Goal: Contribute content: Add original content to the website for others to see

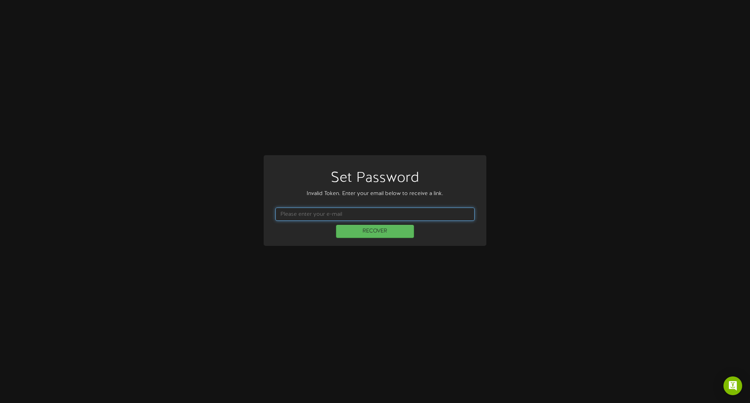
click at [312, 218] on input "text" at bounding box center [374, 213] width 199 height 13
type input "sal.sammarco@compass-usa.com"
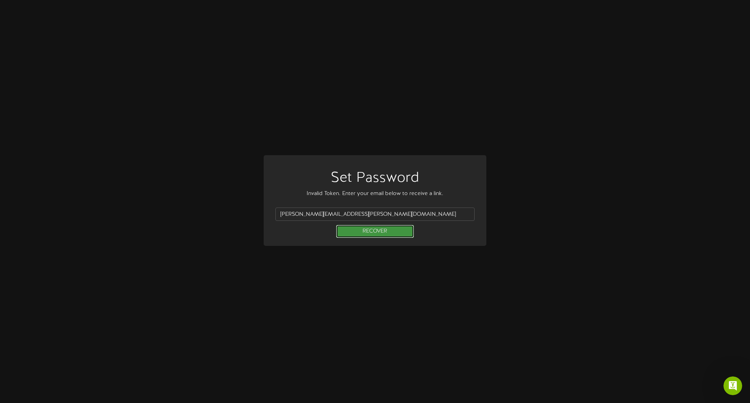
click at [365, 232] on button "RECOVER" at bounding box center [375, 231] width 78 height 13
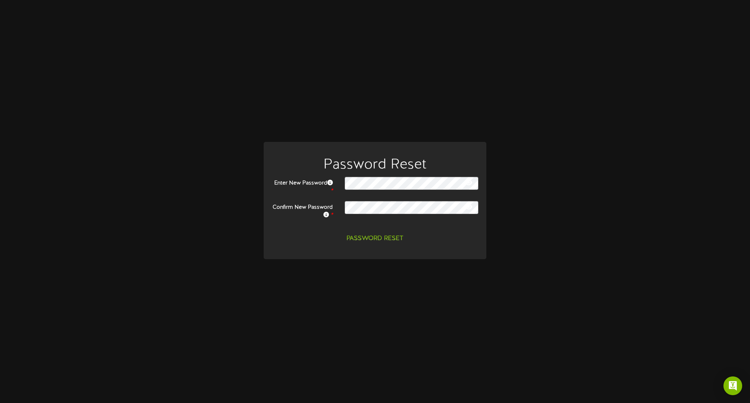
click at [562, 182] on div "Password Reset Enter New Password * Confirm New Password * Password Reset" at bounding box center [375, 201] width 738 height 119
click at [378, 241] on button "Password Reset" at bounding box center [375, 239] width 66 height 14
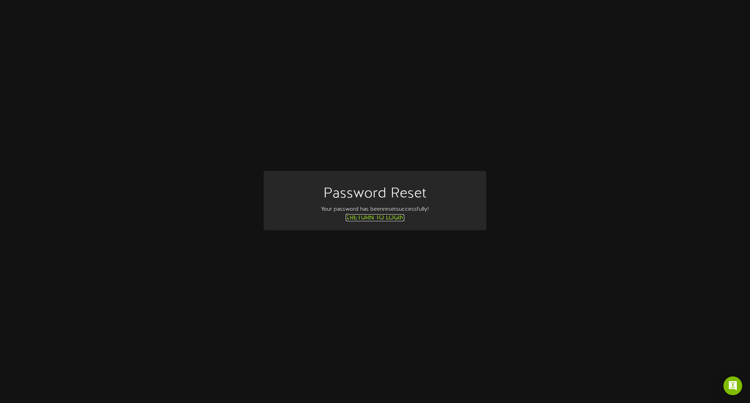
click at [371, 218] on link "Return to Login" at bounding box center [375, 217] width 59 height 7
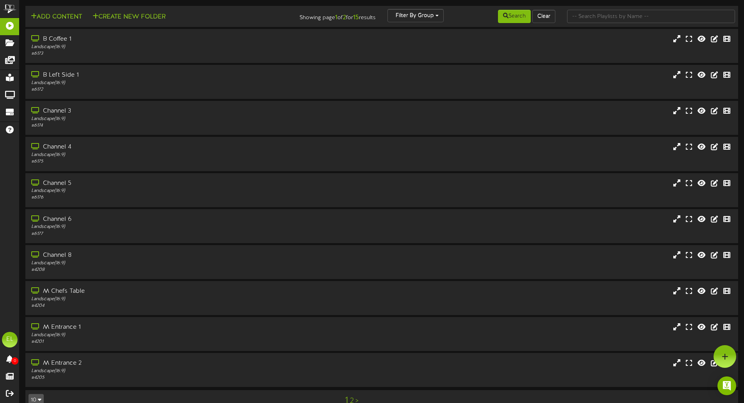
click at [55, 39] on div "B Coffee 1" at bounding box center [173, 39] width 285 height 9
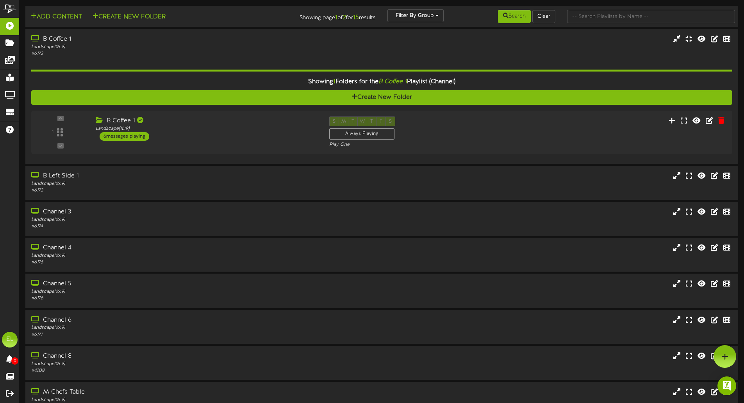
click at [121, 135] on div "6 messages playing" at bounding box center [125, 136] width 50 height 9
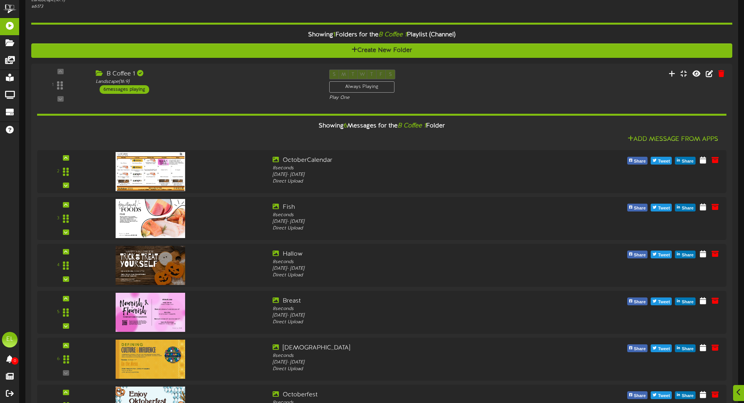
scroll to position [68, 0]
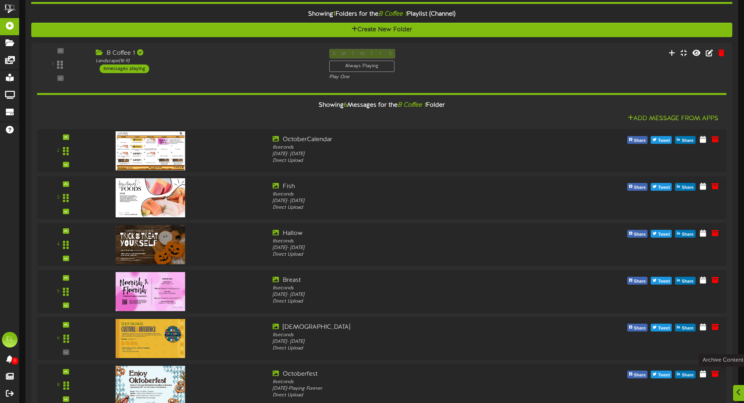
click at [719, 375] on icon at bounding box center [715, 373] width 7 height 7
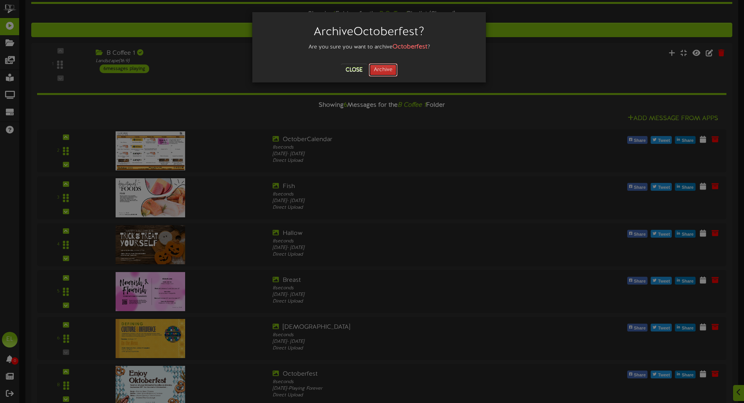
click at [390, 69] on button "Archive" at bounding box center [383, 69] width 29 height 13
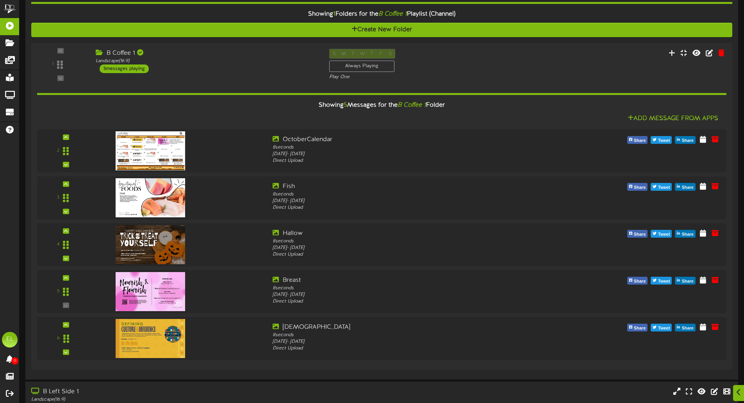
click at [112, 68] on div "5 messages playing" at bounding box center [124, 68] width 49 height 9
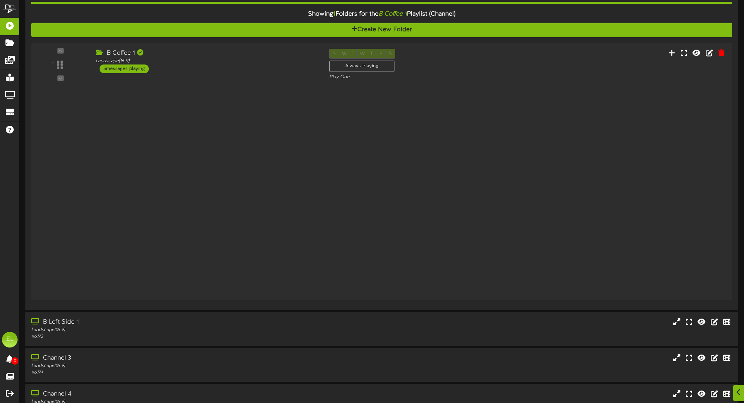
scroll to position [68, 0]
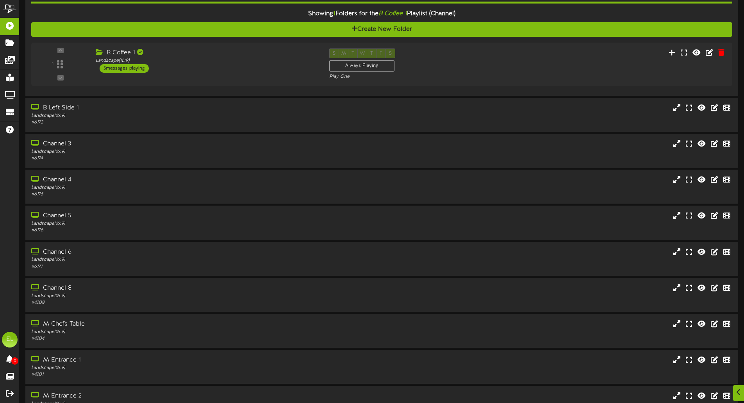
click at [125, 64] on div "Landscape ( 16:9 )" at bounding box center [207, 60] width 222 height 7
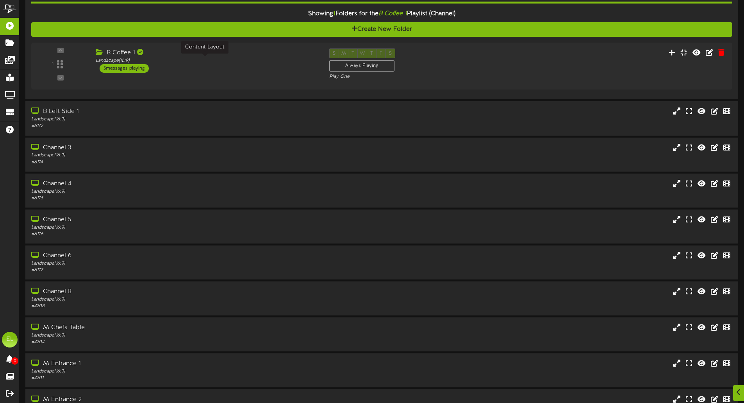
scroll to position [68, 0]
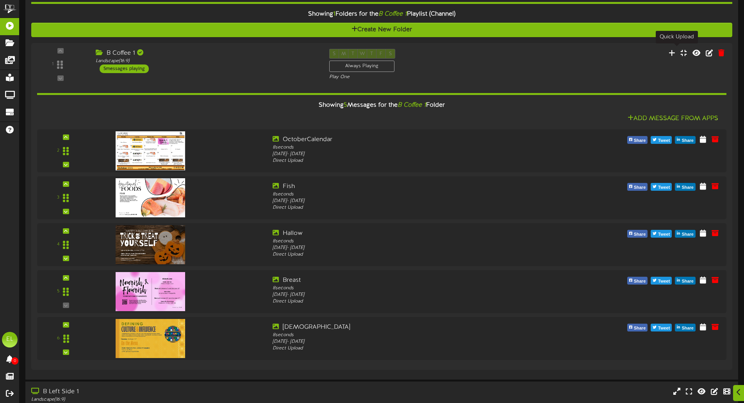
click at [675, 49] on icon at bounding box center [672, 52] width 7 height 7
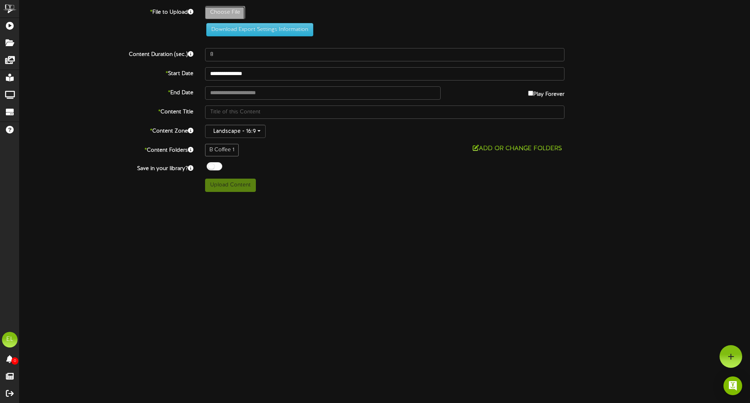
type input "**********"
type input "OctoberPromotionCalendar"
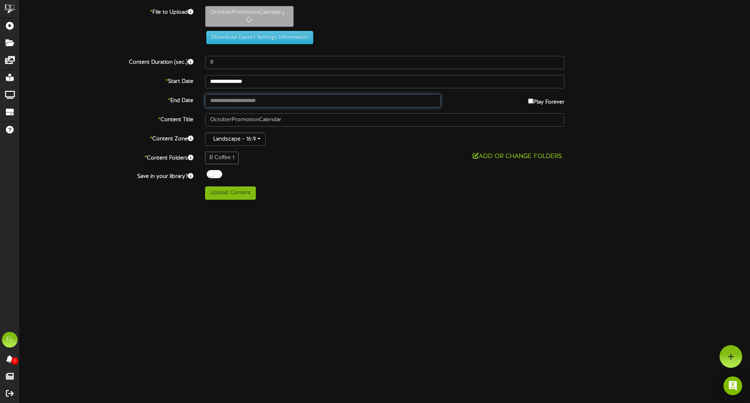
click at [212, 103] on input "text" at bounding box center [323, 100] width 236 height 13
type input "**********"
click at [237, 194] on button "Upload Content" at bounding box center [230, 192] width 51 height 13
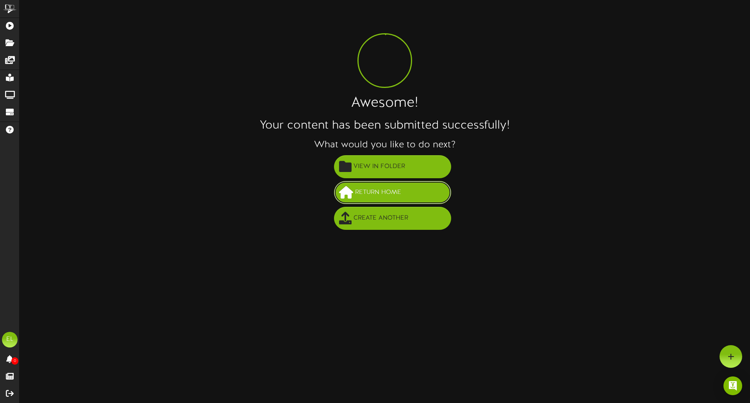
click at [380, 192] on span "Return Home" at bounding box center [378, 192] width 50 height 13
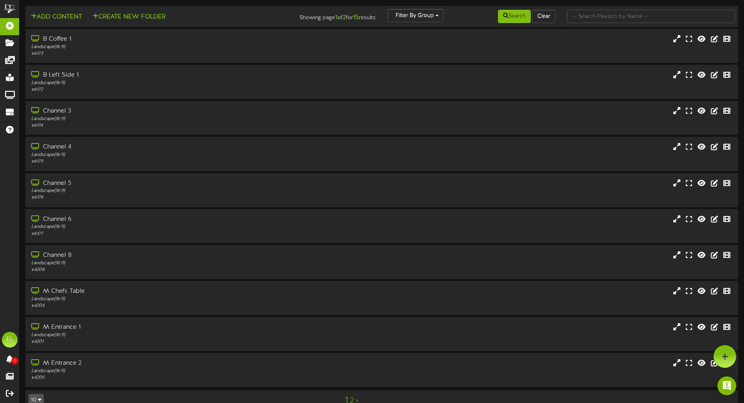
click at [36, 36] on icon at bounding box center [36, 38] width 10 height 6
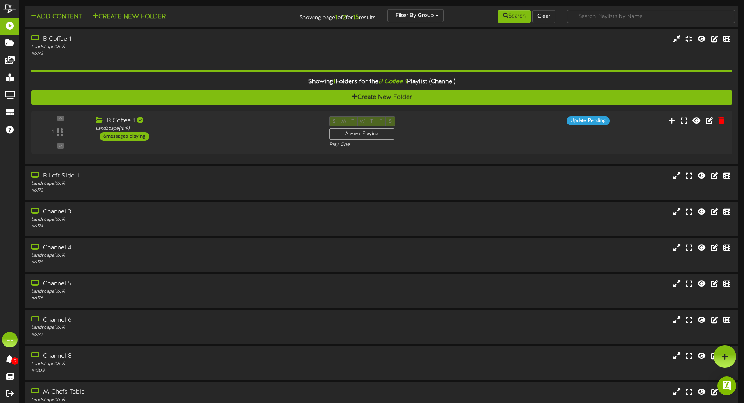
click at [125, 134] on div "6 messages playing" at bounding box center [125, 136] width 50 height 9
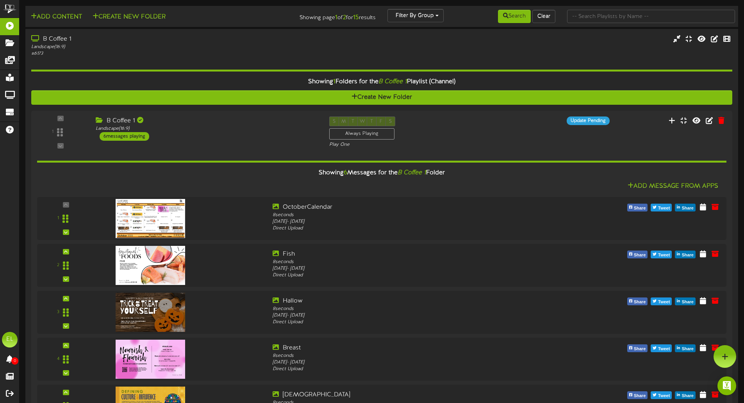
click at [147, 219] on img at bounding box center [151, 218] width 70 height 39
click at [719, 203] on icon at bounding box center [715, 206] width 7 height 7
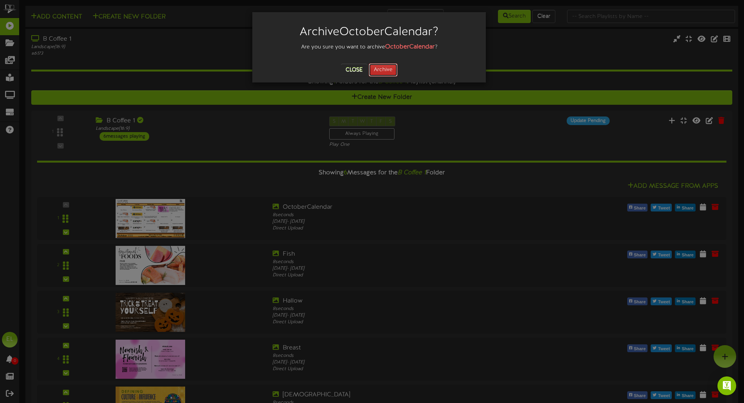
click at [388, 67] on button "Archive" at bounding box center [383, 69] width 29 height 13
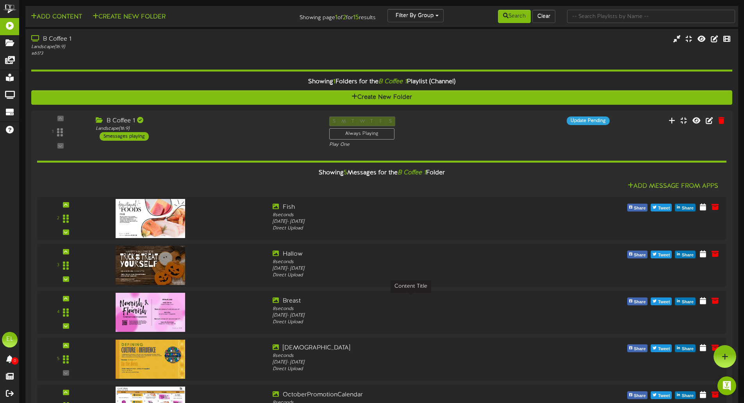
click at [463, 301] on div "Breast" at bounding box center [410, 300] width 275 height 9
click at [675, 119] on icon at bounding box center [672, 120] width 7 height 7
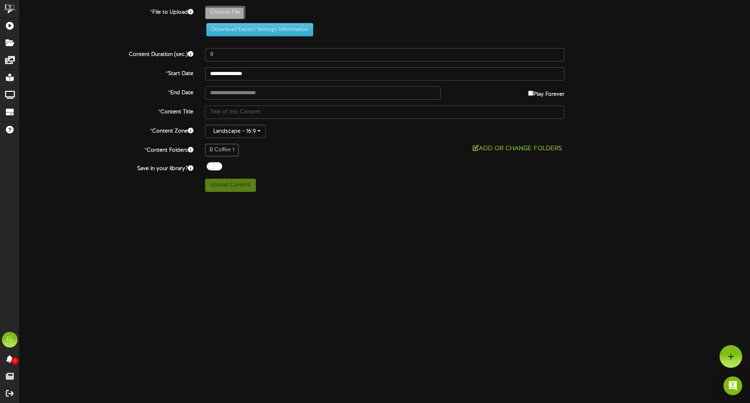
type input "**********"
type input "FunctionalFoods"
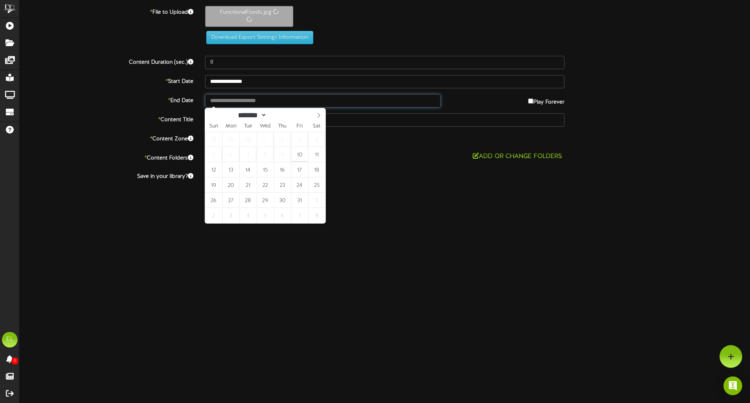
click at [244, 100] on input "text" at bounding box center [323, 100] width 236 height 13
type input "**********"
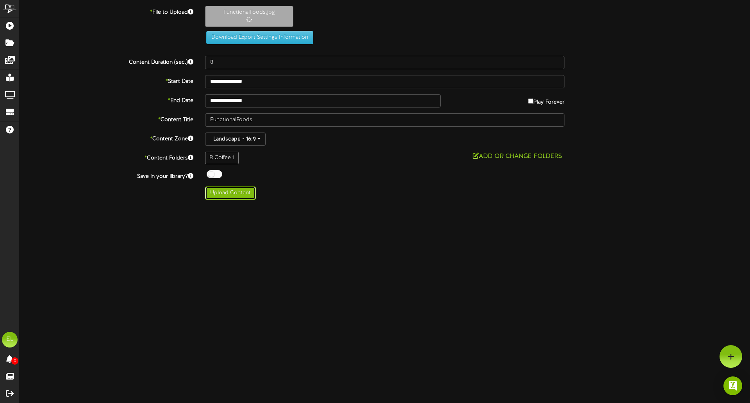
click at [232, 191] on button "Upload Content" at bounding box center [230, 192] width 51 height 13
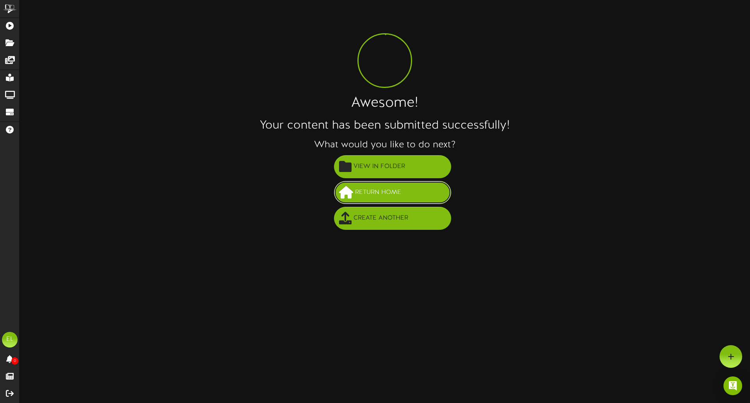
click at [400, 190] on span "Return Home" at bounding box center [378, 192] width 50 height 13
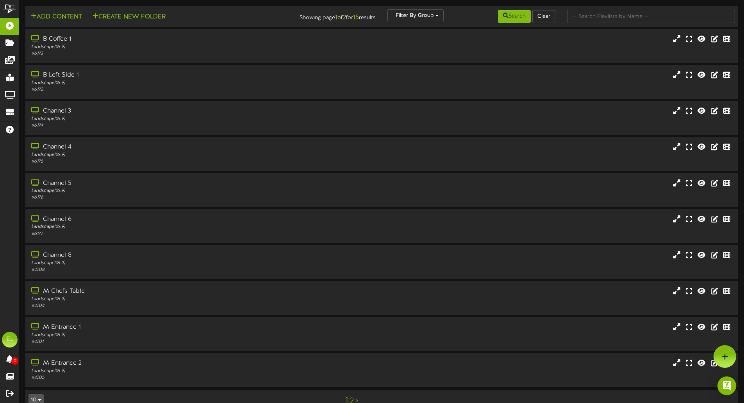
click at [68, 35] on div "B Coffee 1" at bounding box center [173, 39] width 285 height 9
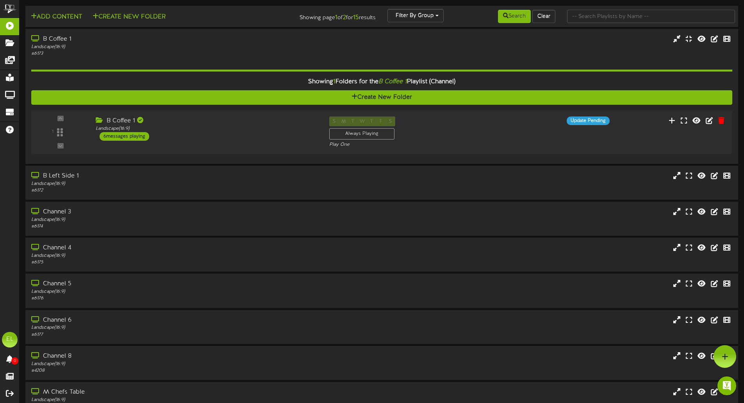
click at [132, 136] on div "6 messages playing" at bounding box center [125, 136] width 50 height 9
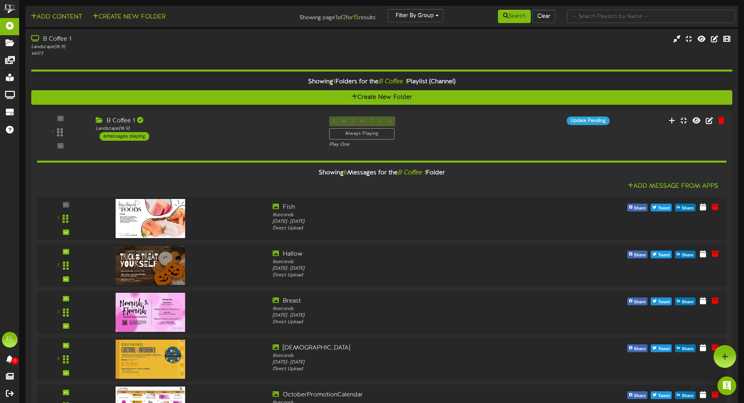
click at [146, 268] on img at bounding box center [151, 265] width 70 height 39
click at [147, 257] on img at bounding box center [151, 265] width 70 height 39
click at [168, 391] on img at bounding box center [151, 405] width 70 height 39
click at [161, 270] on img at bounding box center [151, 265] width 70 height 39
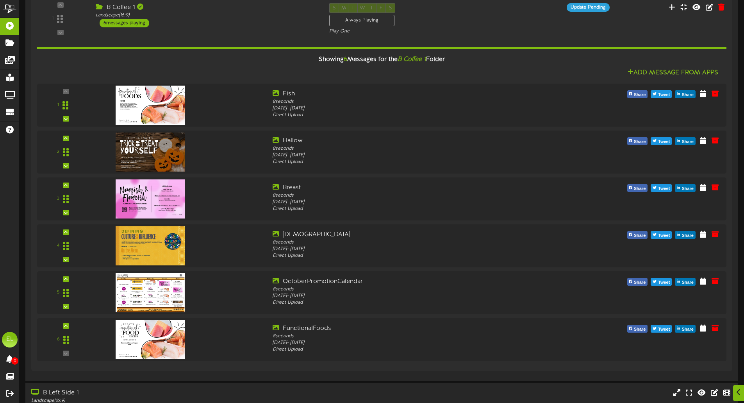
scroll to position [125, 0]
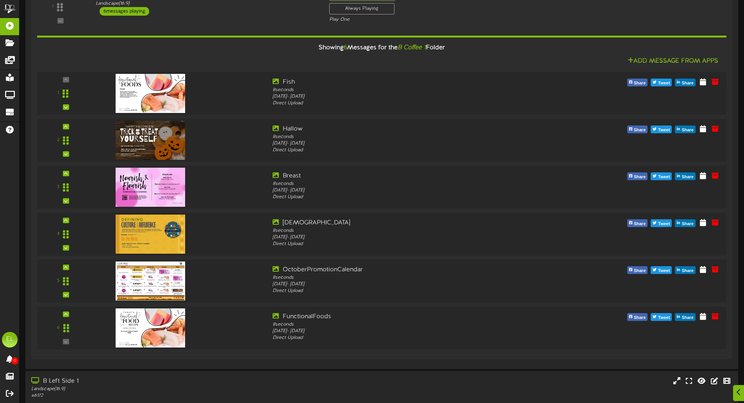
click at [147, 95] on img at bounding box center [151, 93] width 70 height 39
click at [152, 108] on img at bounding box center [151, 93] width 70 height 39
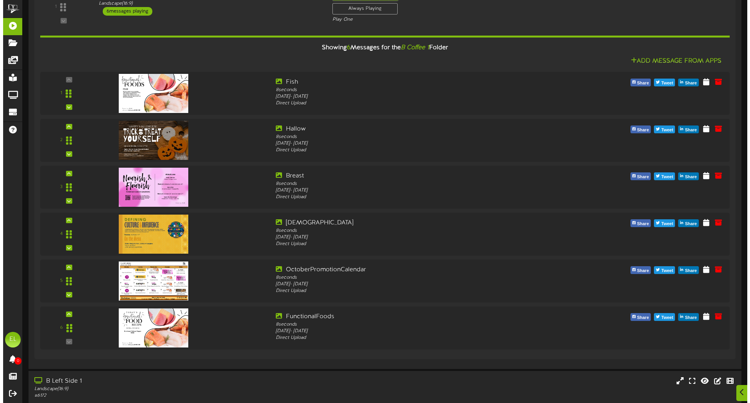
scroll to position [0, 0]
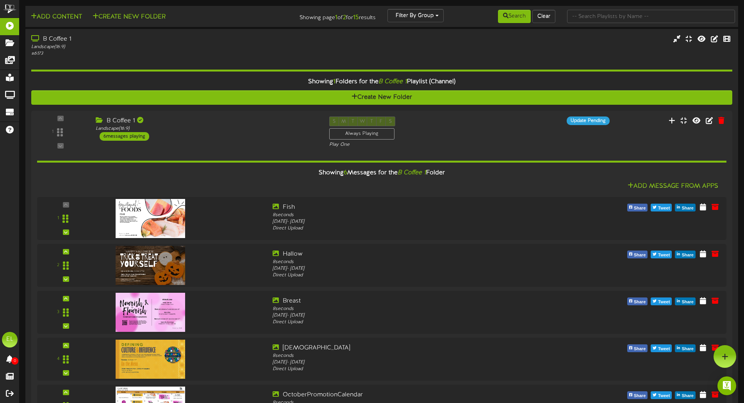
click at [673, 120] on icon at bounding box center [672, 120] width 7 height 7
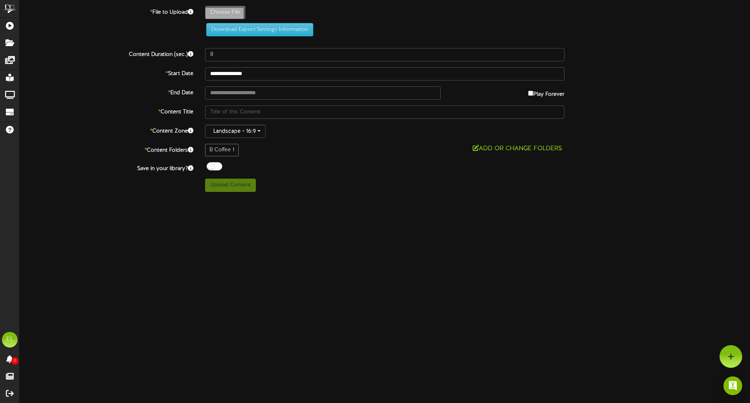
type input "**********"
type input "Cod"
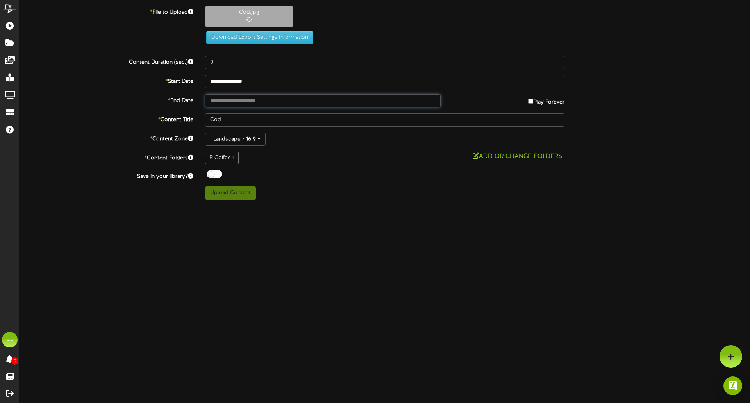
click at [237, 98] on input "text" at bounding box center [323, 100] width 236 height 13
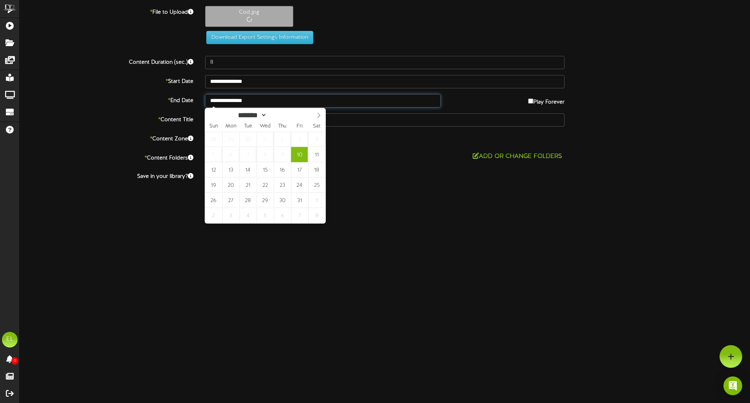
type input "**********"
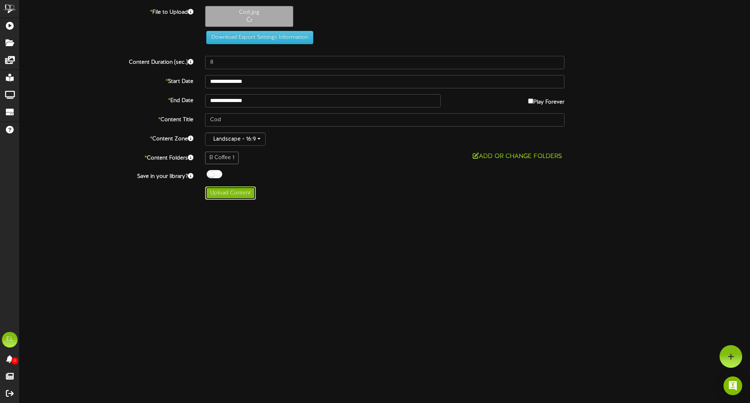
click at [212, 190] on button "Upload Content" at bounding box center [230, 192] width 51 height 13
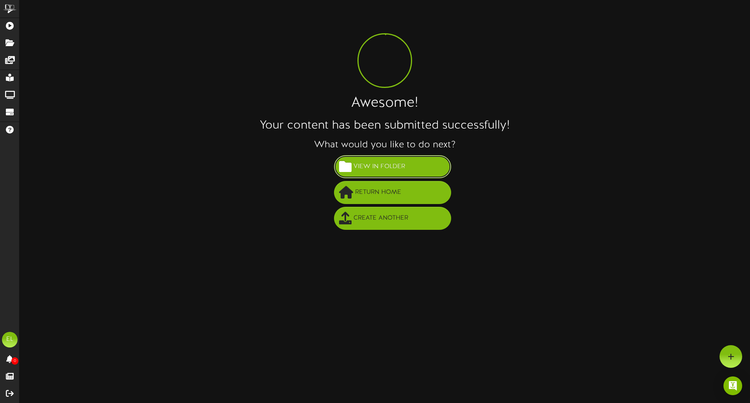
click at [388, 164] on span "View in Folder" at bounding box center [379, 166] width 55 height 13
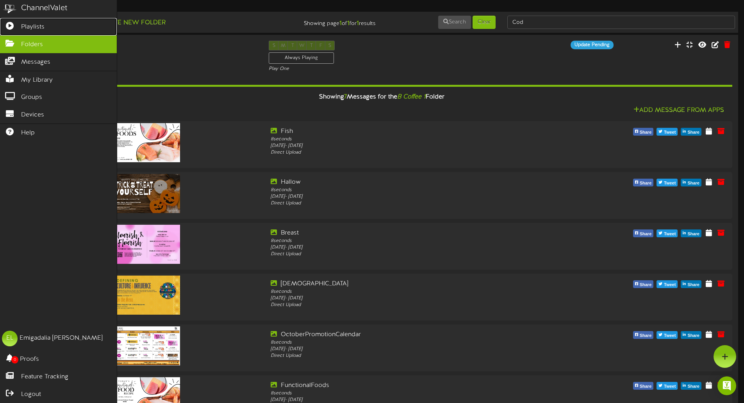
click at [37, 26] on span "Playlists" at bounding box center [32, 27] width 23 height 9
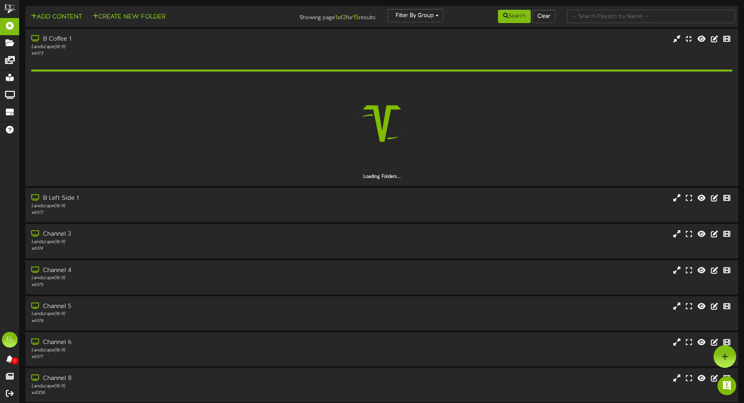
click at [31, 195] on icon at bounding box center [36, 197] width 10 height 6
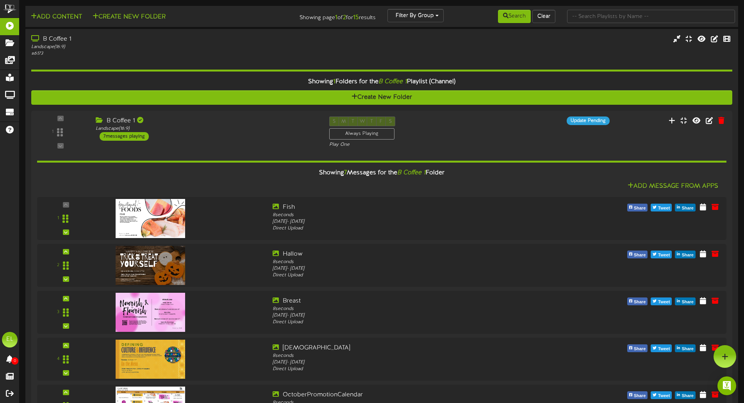
click at [52, 37] on div "B Coffee 1" at bounding box center [173, 39] width 285 height 9
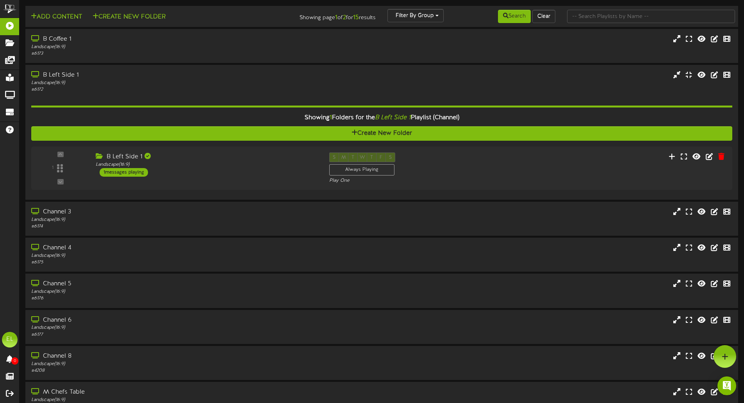
click at [61, 81] on div "Landscape ( 16:9 )" at bounding box center [173, 83] width 285 height 7
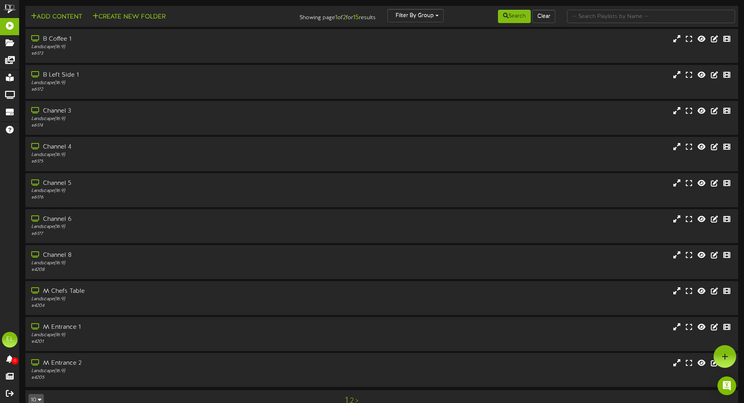
click at [61, 81] on div "Landscape ( 16:9 )" at bounding box center [173, 83] width 285 height 7
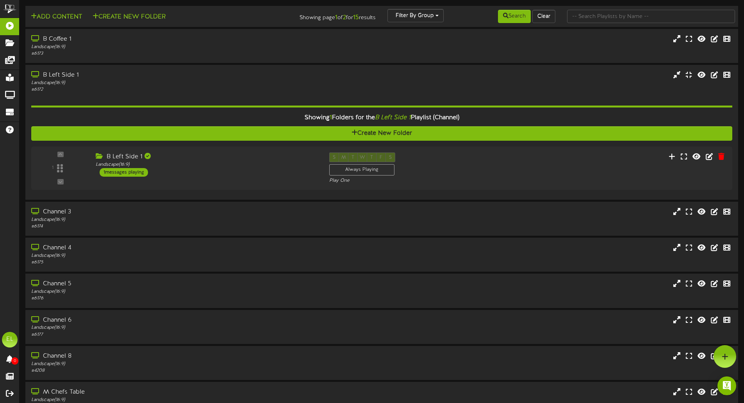
click at [122, 173] on div "1 messages playing" at bounding box center [124, 172] width 48 height 9
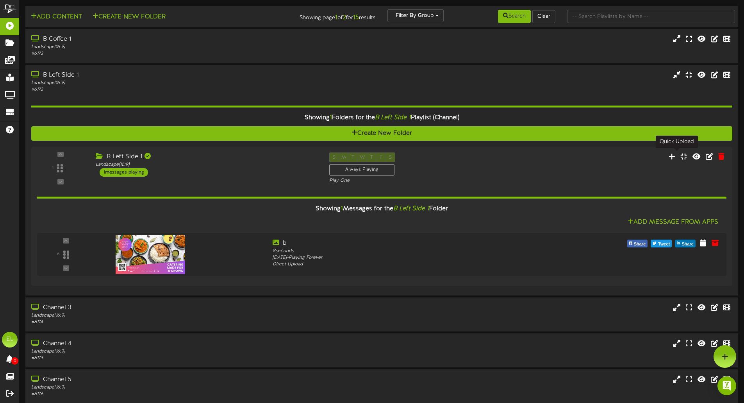
click at [675, 155] on icon at bounding box center [672, 156] width 7 height 7
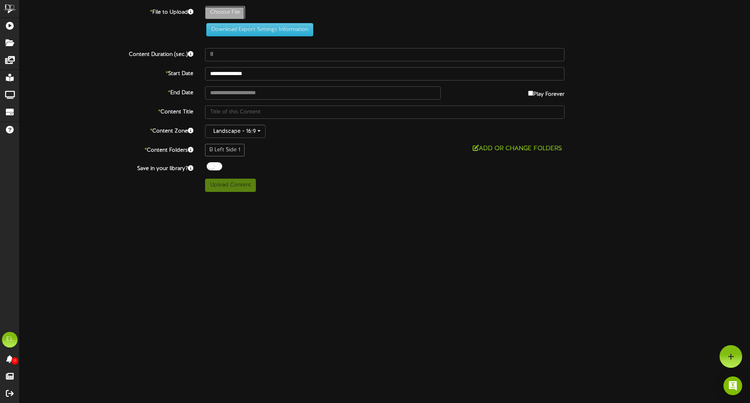
type input "**********"
type input "OctoberPromotionCalendar"
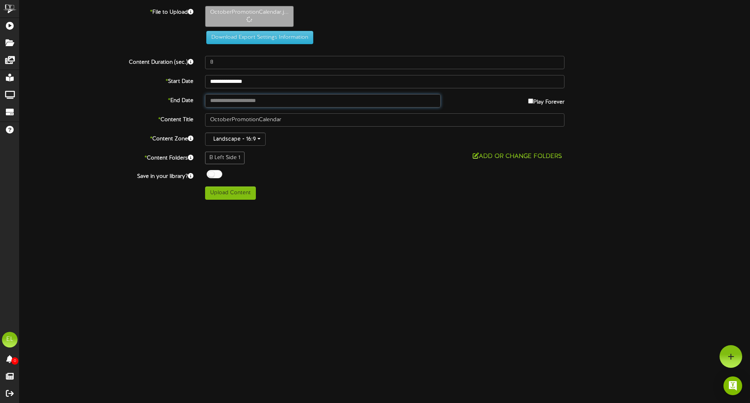
click at [250, 102] on input "text" at bounding box center [323, 100] width 236 height 13
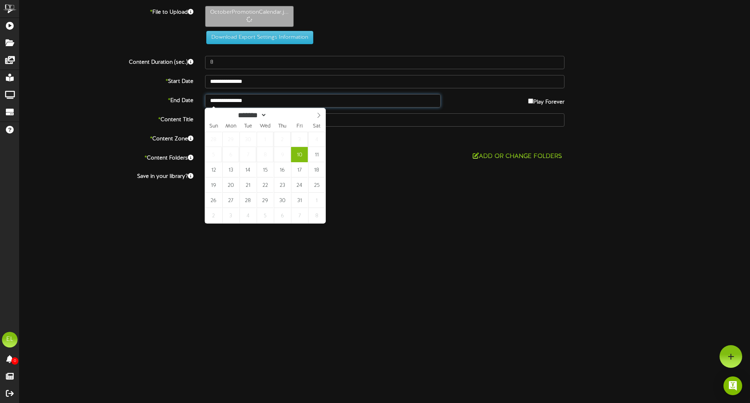
type input "**********"
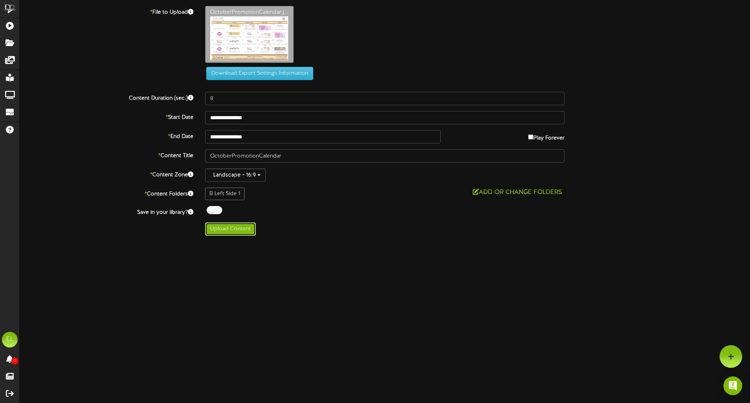
click at [227, 232] on button "Upload Content" at bounding box center [230, 228] width 51 height 13
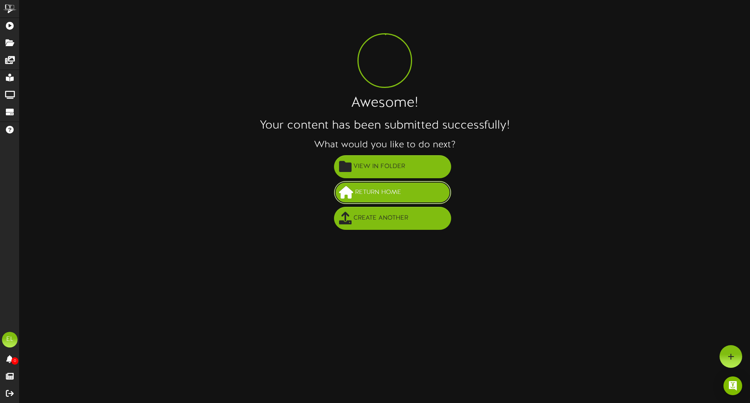
click at [378, 191] on span "Return Home" at bounding box center [378, 192] width 50 height 13
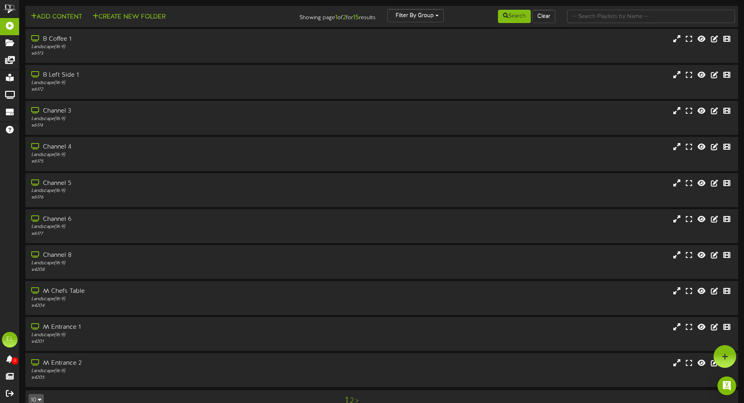
click at [58, 79] on div "B Left Side 1" at bounding box center [173, 75] width 285 height 9
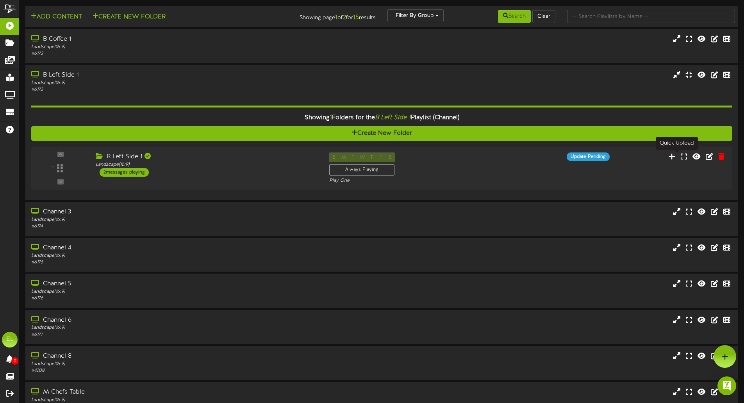
click at [674, 157] on icon at bounding box center [672, 156] width 7 height 7
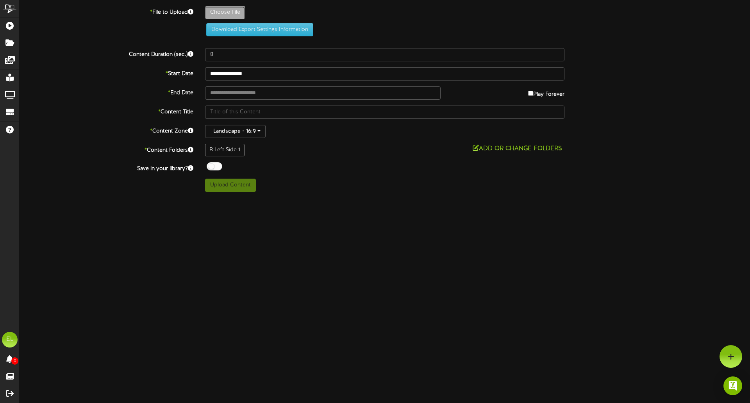
type input "**********"
type input "FunctionalFoods"
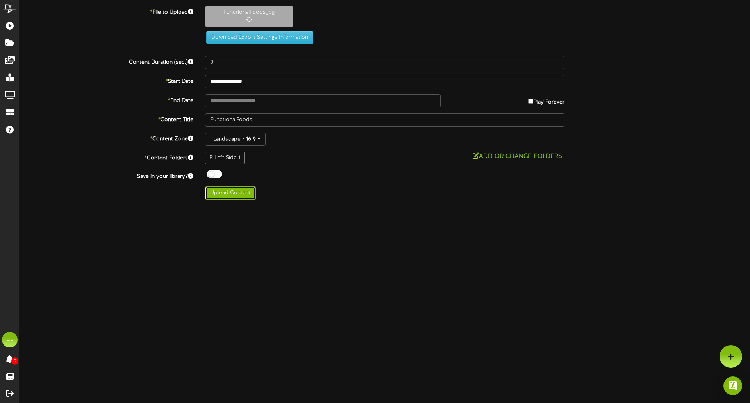
click at [232, 197] on button "Upload Content" at bounding box center [230, 192] width 51 height 13
type input "**********"
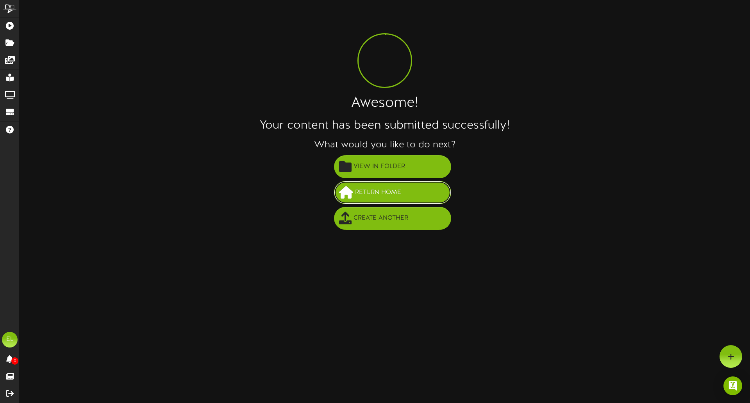
click at [398, 187] on span "Return Home" at bounding box center [378, 192] width 50 height 13
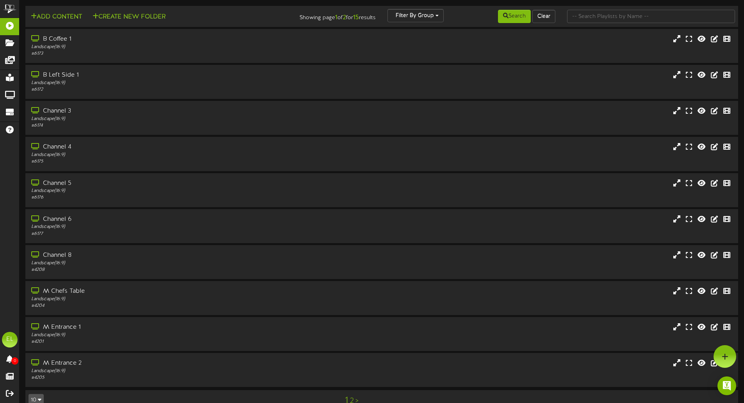
click at [50, 84] on div "Landscape ( 16:9 )" at bounding box center [173, 83] width 285 height 7
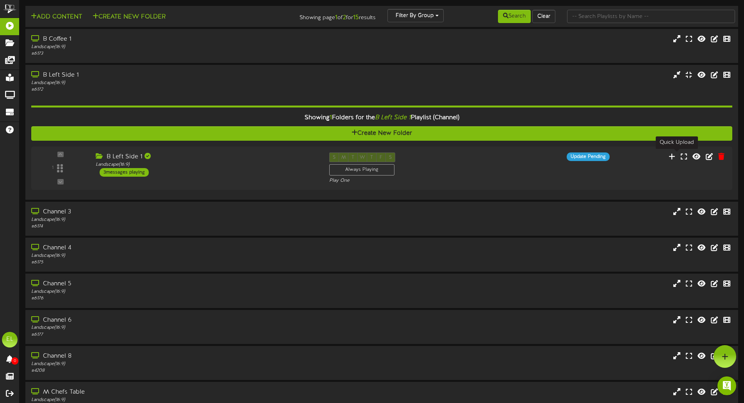
click at [675, 155] on icon at bounding box center [672, 156] width 7 height 7
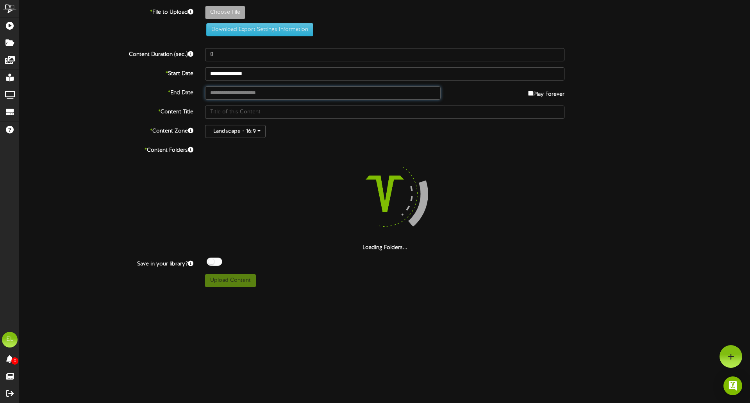
click at [229, 94] on input "text" at bounding box center [323, 92] width 236 height 13
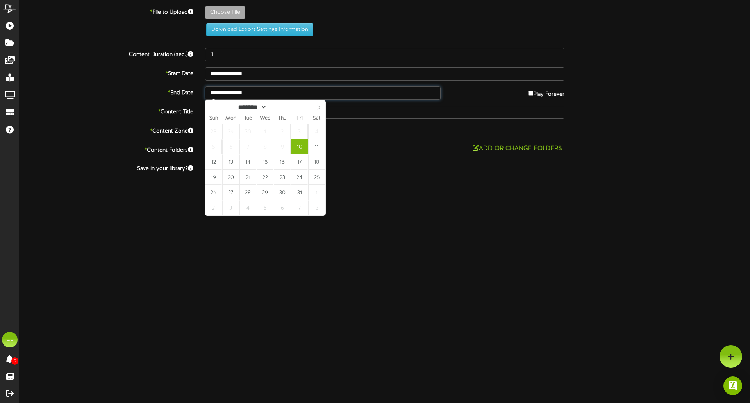
type input "**********"
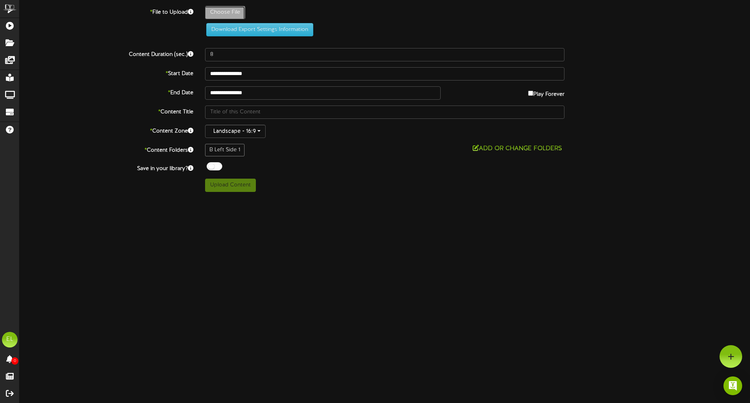
type input "**********"
type input "Cod"
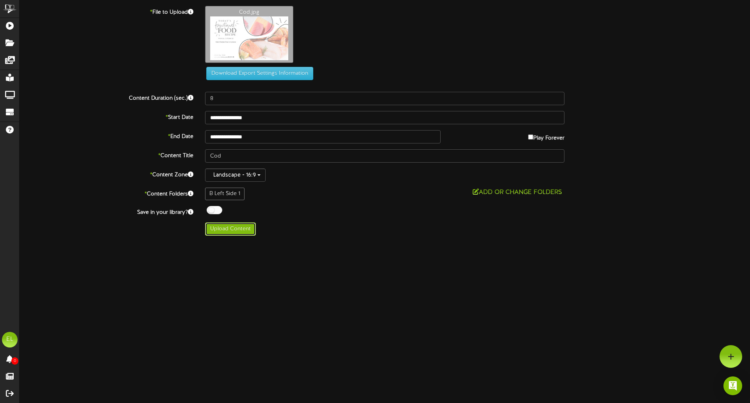
click at [230, 228] on button "Upload Content" at bounding box center [230, 228] width 51 height 13
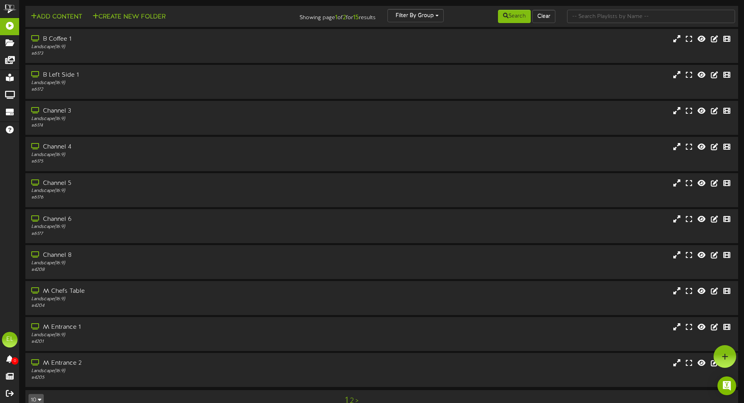
click at [48, 41] on div "B Coffee 1" at bounding box center [173, 39] width 285 height 9
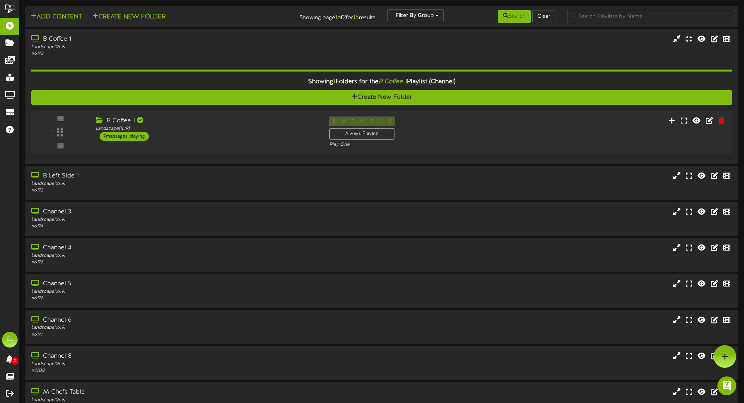
click at [106, 134] on div "7 messages playing" at bounding box center [124, 136] width 49 height 9
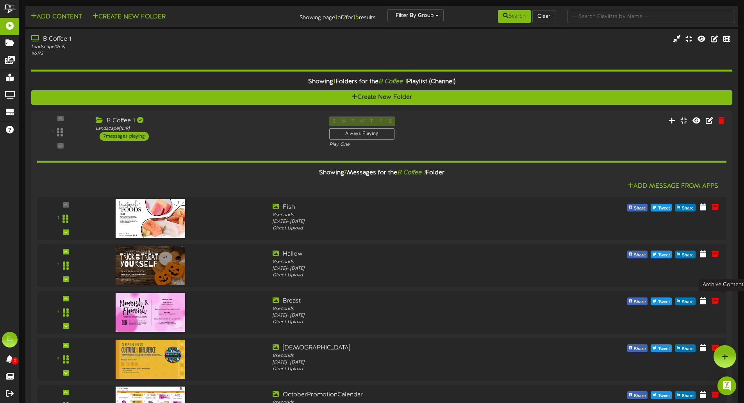
click at [719, 302] on icon at bounding box center [715, 300] width 7 height 7
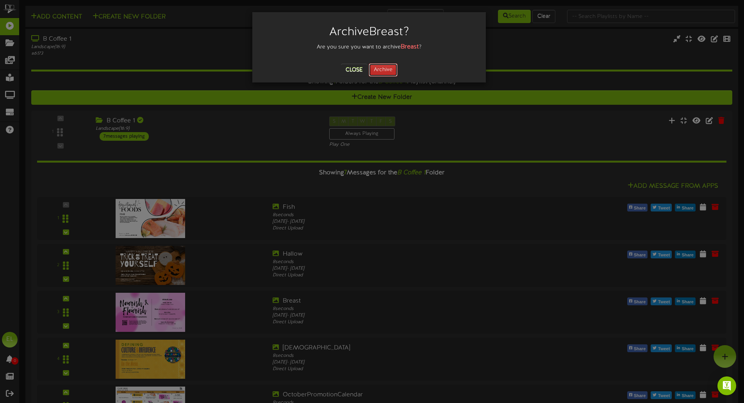
click at [385, 71] on button "Archive" at bounding box center [383, 69] width 29 height 13
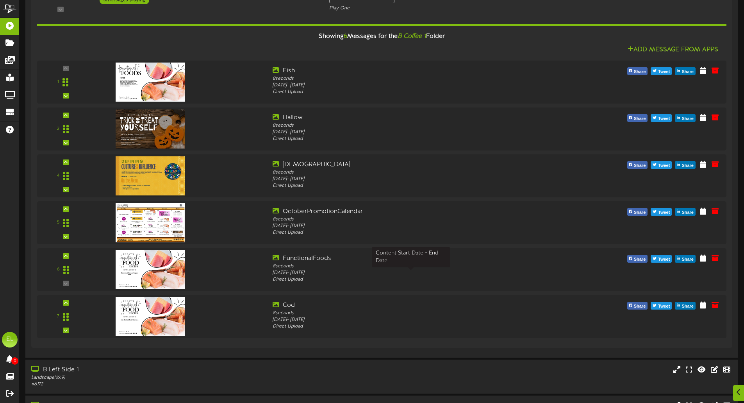
scroll to position [175, 0]
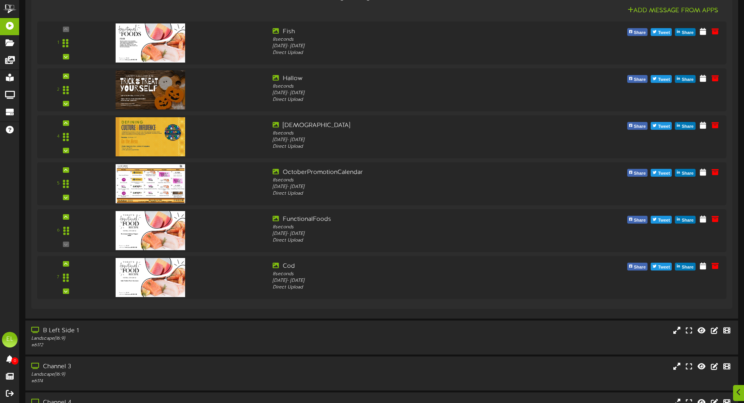
click at [59, 333] on div "B Left Side 1" at bounding box center [173, 330] width 285 height 9
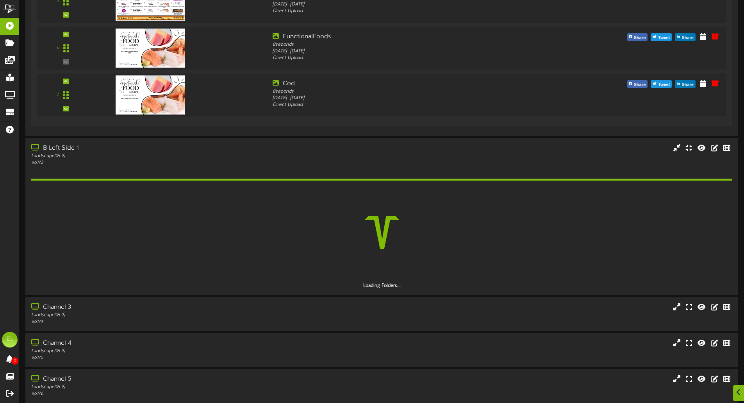
scroll to position [407, 0]
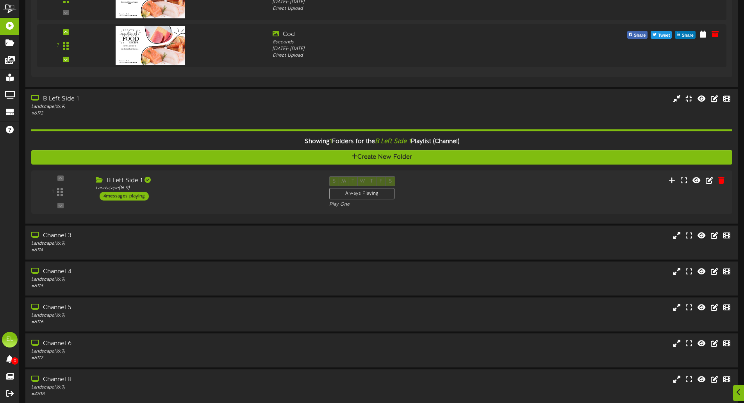
click at [129, 196] on div "4 messages playing" at bounding box center [124, 196] width 49 height 9
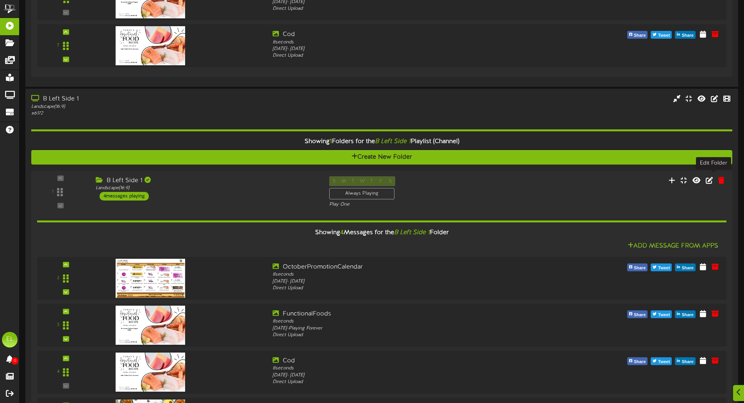
click at [713, 181] on icon at bounding box center [709, 180] width 7 height 7
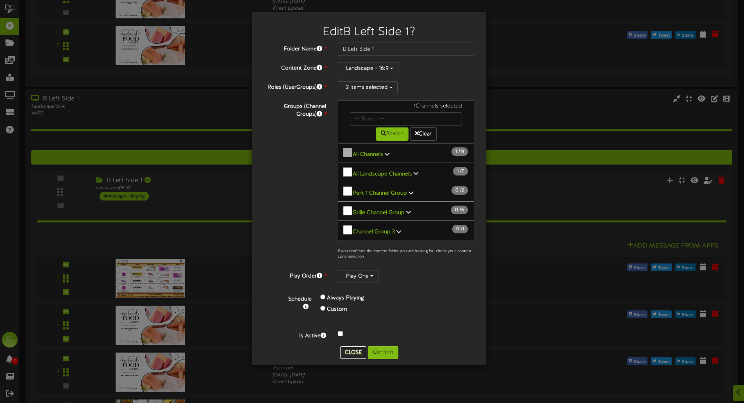
click at [354, 353] on button "Close" at bounding box center [353, 352] width 26 height 12
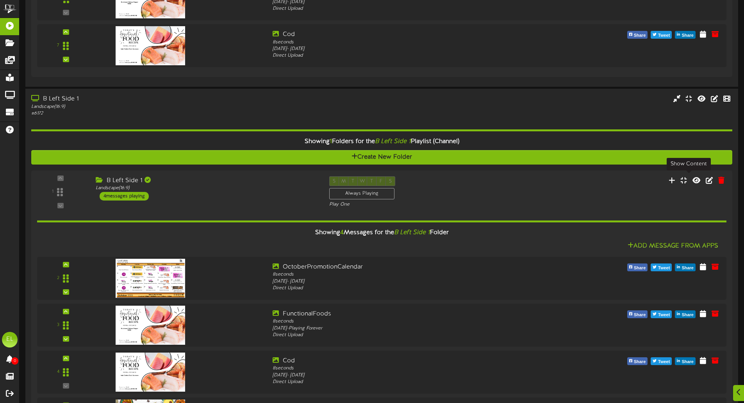
click at [687, 178] on icon at bounding box center [684, 180] width 6 height 7
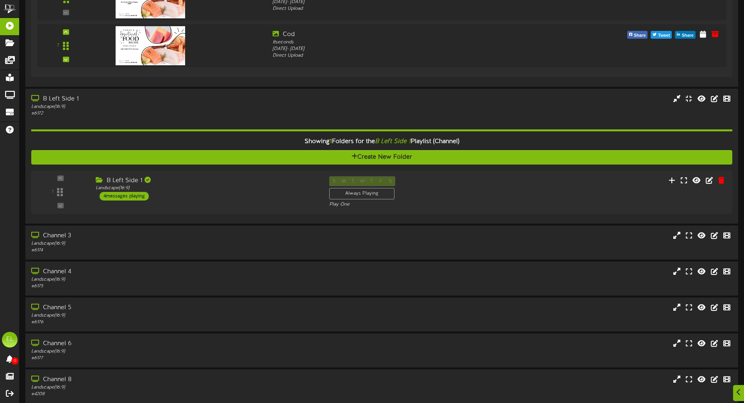
click at [121, 195] on div "4 messages playing" at bounding box center [124, 196] width 49 height 9
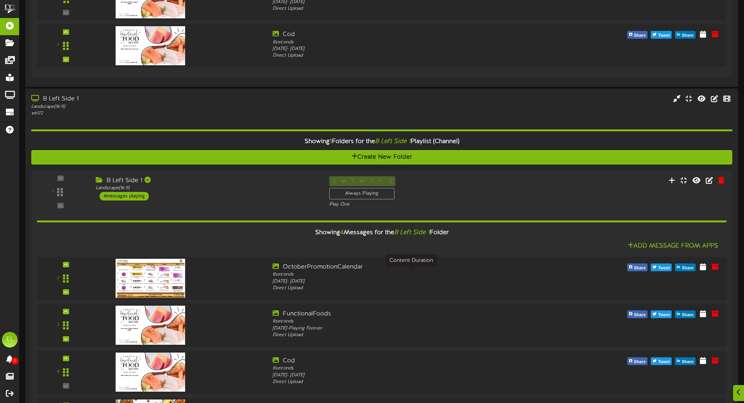
click at [286, 272] on div "8 seconds" at bounding box center [410, 274] width 275 height 7
click at [706, 268] on icon at bounding box center [703, 266] width 6 height 7
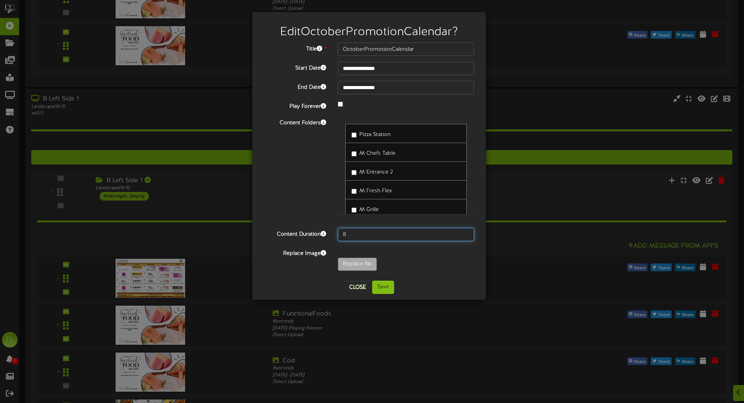
click at [348, 234] on input "8" at bounding box center [406, 234] width 136 height 13
click at [464, 235] on input "7" at bounding box center [406, 234] width 136 height 13
type input "6"
click at [464, 235] on input "6" at bounding box center [406, 234] width 136 height 13
click at [378, 288] on button "Save" at bounding box center [383, 286] width 22 height 13
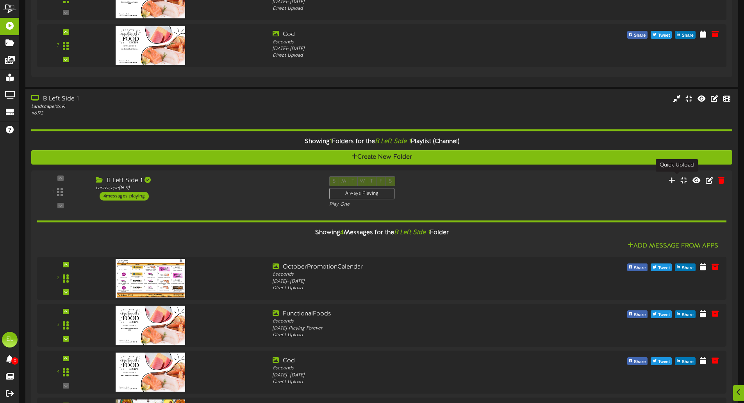
click at [675, 177] on icon at bounding box center [672, 180] width 7 height 7
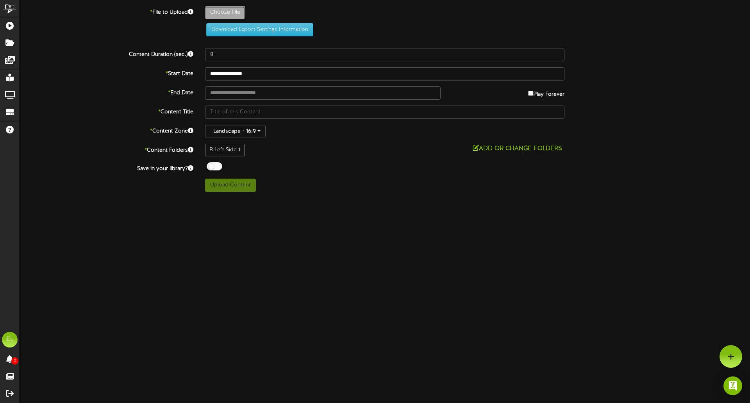
type input "**********"
type input "MenuOctober13"
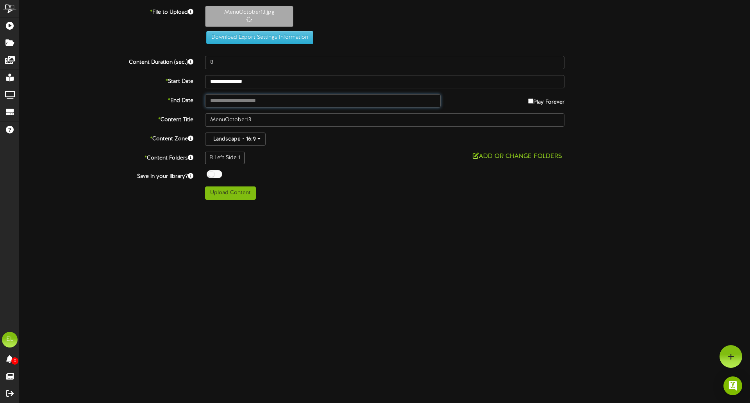
click at [246, 104] on input "text" at bounding box center [323, 100] width 236 height 13
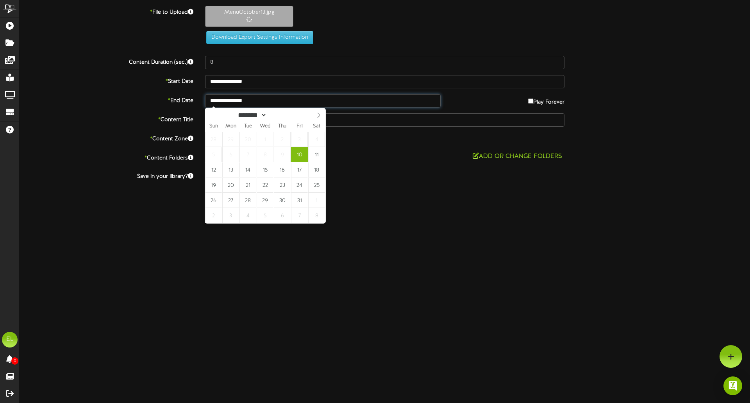
type input "**********"
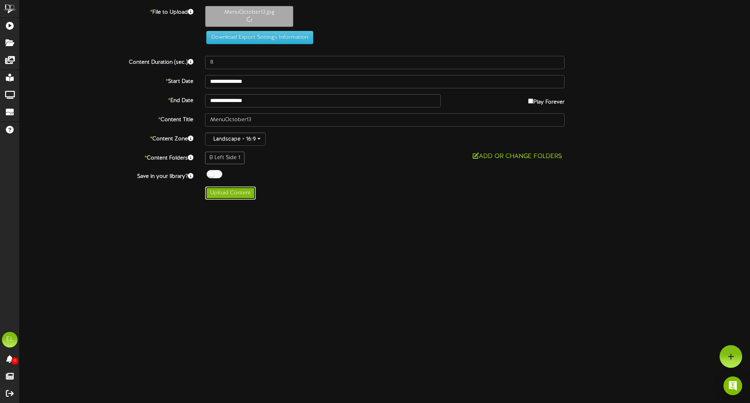
click at [229, 193] on button "Upload Content" at bounding box center [230, 192] width 51 height 13
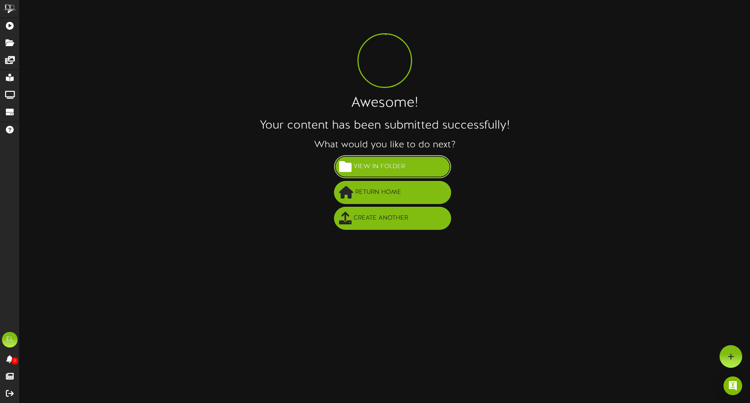
click at [384, 162] on span "View in Folder" at bounding box center [379, 166] width 55 height 13
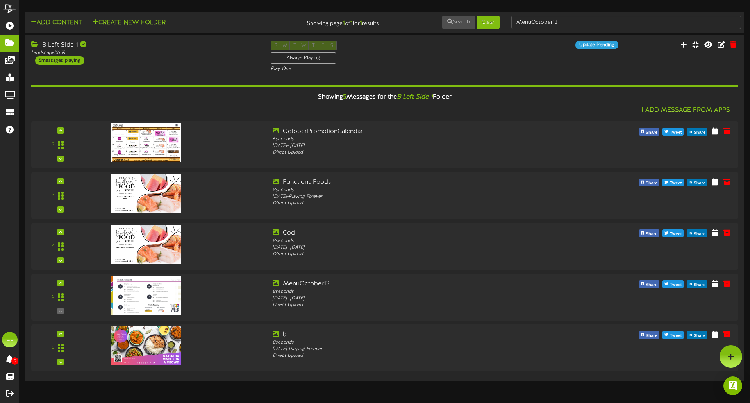
click at [234, 243] on div at bounding box center [178, 242] width 177 height 27
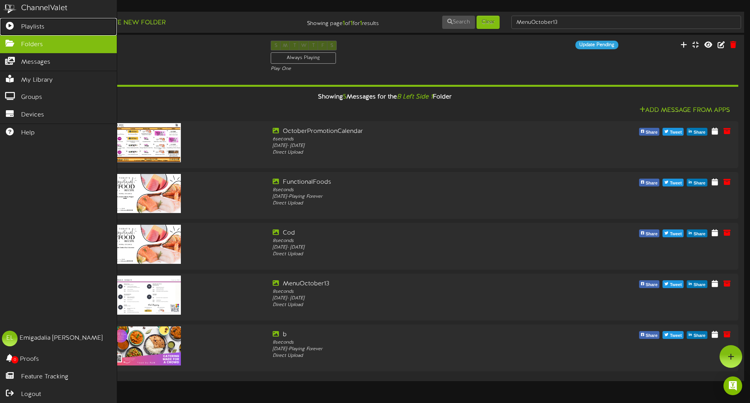
click at [35, 26] on span "Playlists" at bounding box center [32, 27] width 23 height 9
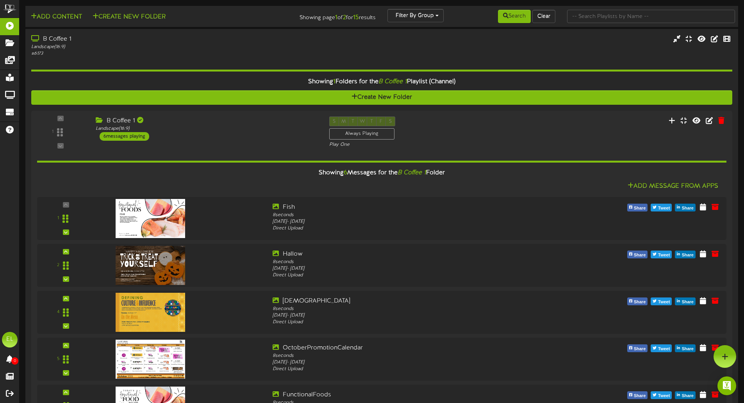
click at [61, 41] on div "B Coffee 1" at bounding box center [173, 39] width 285 height 9
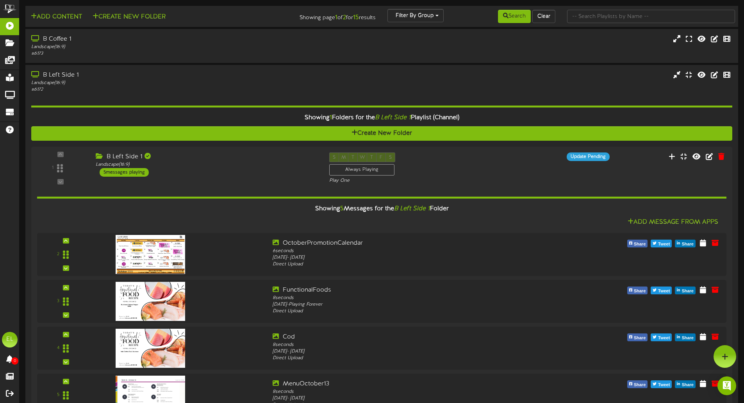
click at [61, 41] on div "B Coffee 1" at bounding box center [173, 39] width 285 height 9
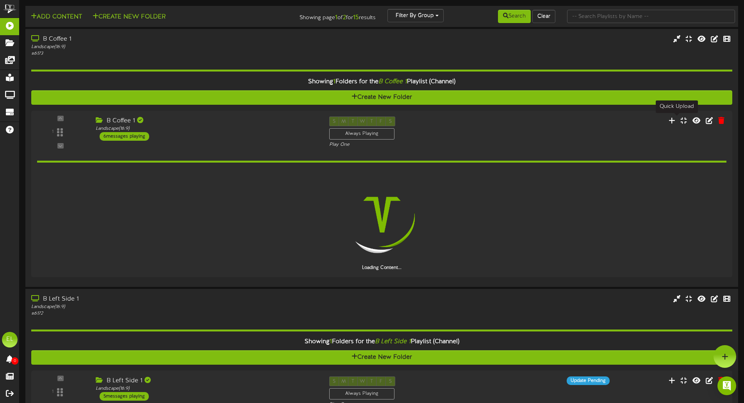
click at [675, 120] on icon at bounding box center [672, 120] width 7 height 7
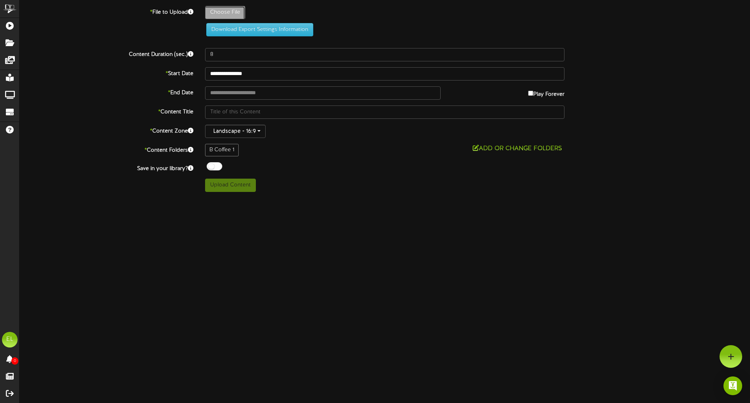
type input "**********"
type input "MenuOctober13"
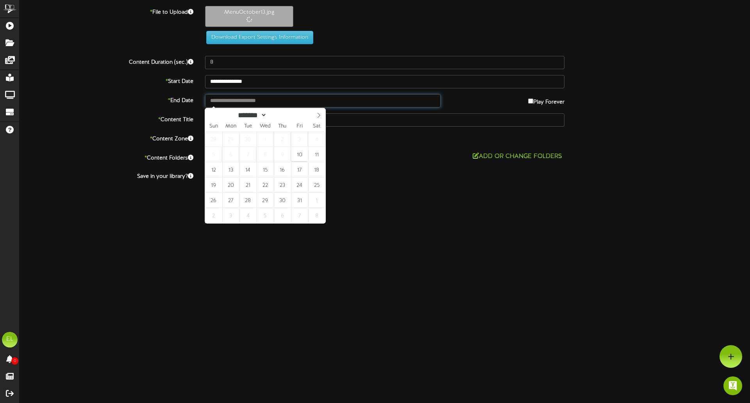
click at [227, 102] on input "text" at bounding box center [323, 100] width 236 height 13
type input "**********"
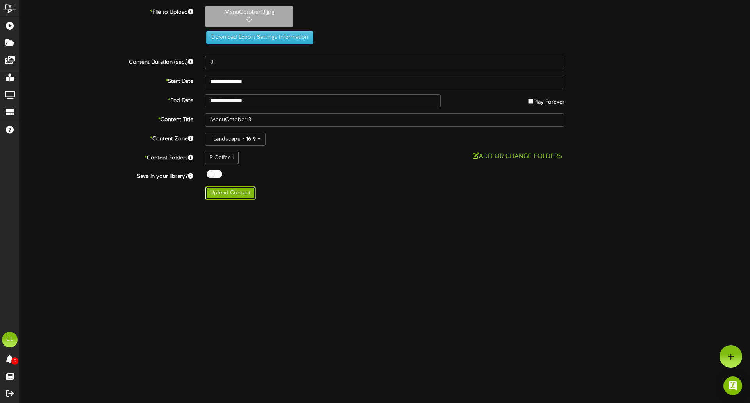
click at [236, 194] on button "Upload Content" at bounding box center [230, 192] width 51 height 13
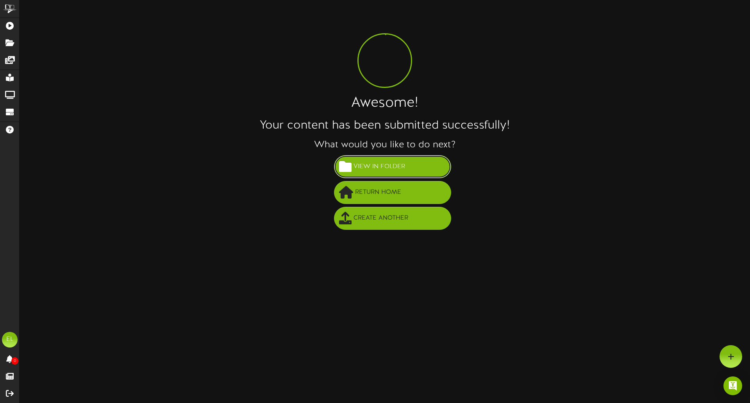
click at [364, 173] on button "View in Folder" at bounding box center [392, 166] width 117 height 23
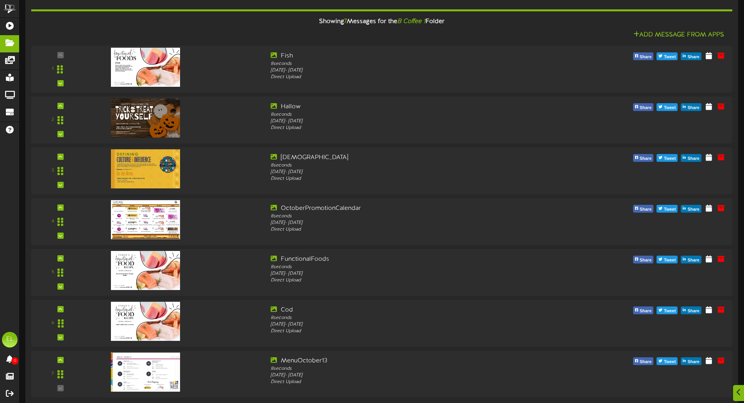
scroll to position [82, 0]
